Goal: Task Accomplishment & Management: Use online tool/utility

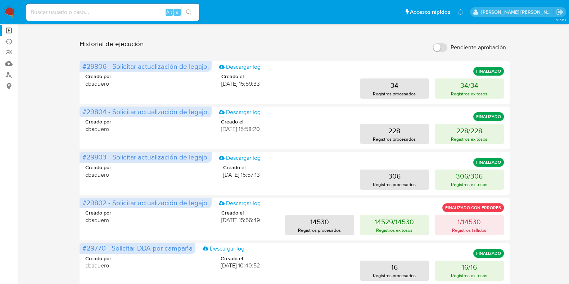
scroll to position [75, 0]
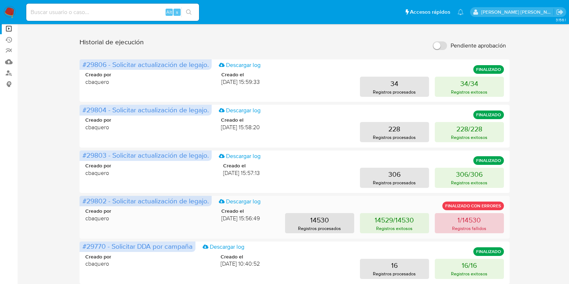
click at [480, 231] on p "Registros fallidos" at bounding box center [469, 228] width 34 height 7
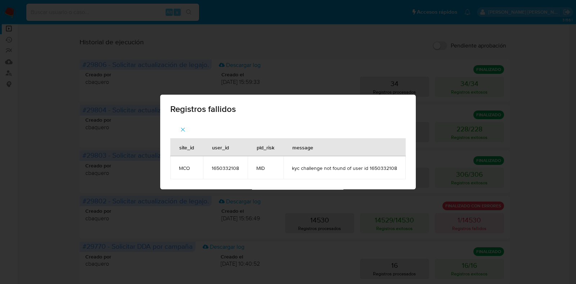
click at [215, 166] on span "1650332108" at bounding box center [225, 168] width 27 height 6
copy span "1650332108"
click at [523, 177] on div "Registros fallidos site_id user_id pld_risk message MCO 1650332108 MID kyc chal…" at bounding box center [288, 142] width 576 height 284
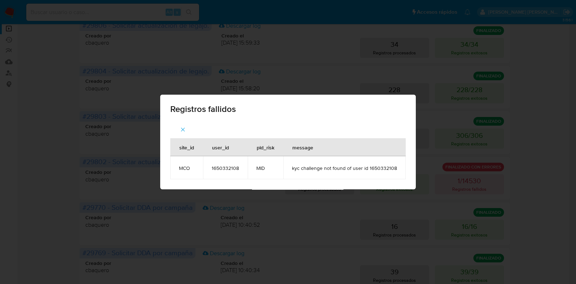
click at [184, 130] on icon "button" at bounding box center [183, 129] width 6 height 6
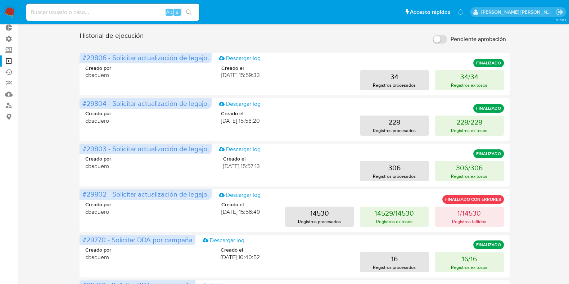
scroll to position [41, 0]
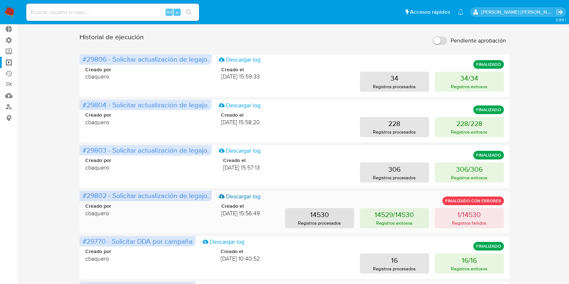
click at [240, 195] on link "Descargar log" at bounding box center [240, 196] width 42 height 8
click at [315, 220] on p "Registros procesados" at bounding box center [319, 222] width 43 height 7
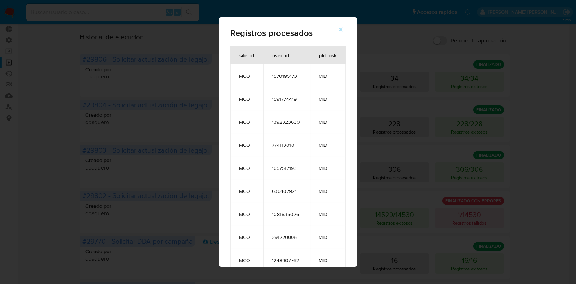
click at [344, 28] on icon "button" at bounding box center [340, 29] width 6 height 6
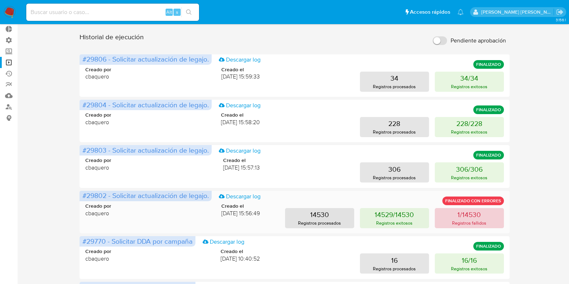
click at [474, 218] on p "1/14530" at bounding box center [468, 214] width 23 height 10
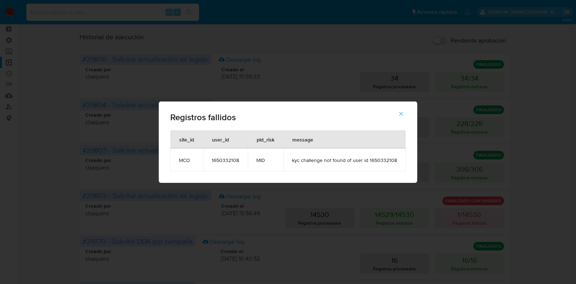
click at [220, 160] on span "1650332108" at bounding box center [225, 160] width 27 height 6
click at [310, 160] on span "kyc challenge not found of user id 1650332108" at bounding box center [344, 160] width 105 height 6
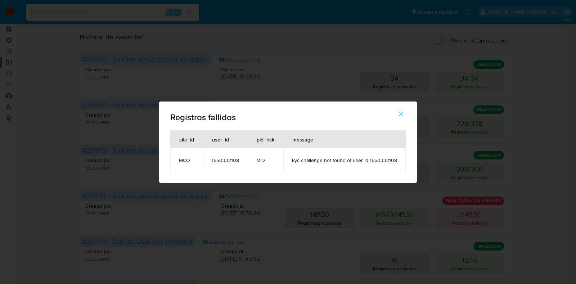
click at [325, 86] on div "Registros fallidos site_id user_id pld_risk message MCO 1650332108 MID kyc chal…" at bounding box center [288, 142] width 576 height 284
click at [396, 117] on button "button" at bounding box center [400, 113] width 25 height 17
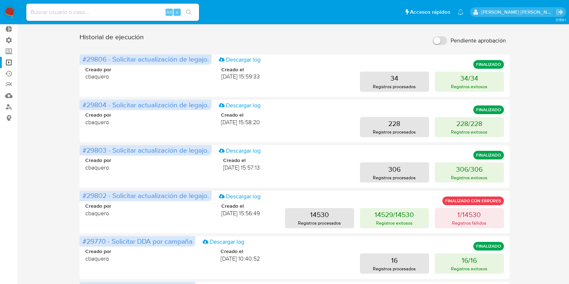
click at [11, 12] on img at bounding box center [10, 12] width 12 height 12
